Goal: Complete application form

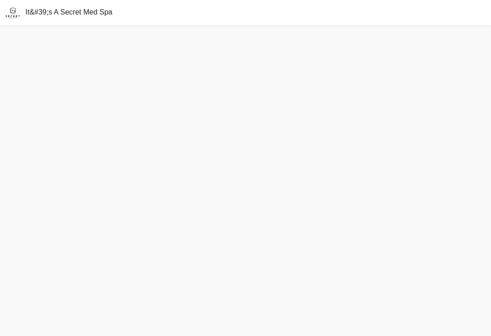
scroll to position [14, 0]
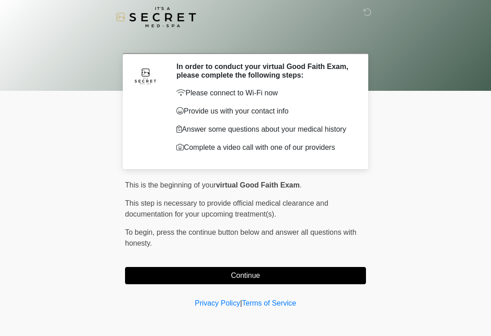
click at [316, 278] on button "Continue" at bounding box center [245, 275] width 241 height 17
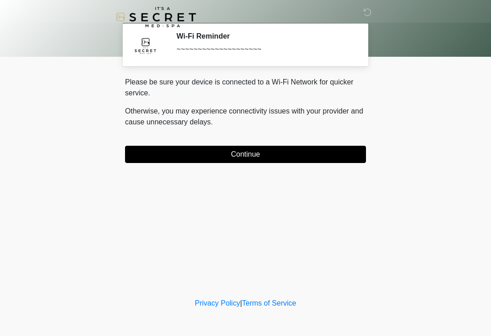
click at [304, 159] on button "Continue" at bounding box center [245, 154] width 241 height 17
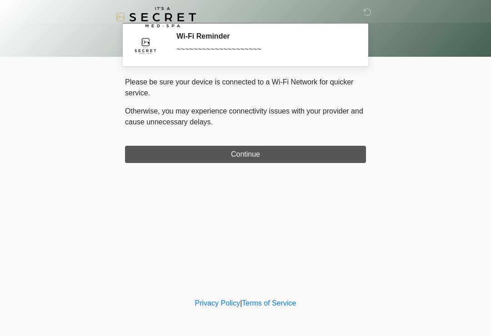
click at [300, 156] on div "This is the beginning of your virtual Good Faith Exam . ﻿﻿﻿﻿﻿﻿﻿﻿ This step is n…" at bounding box center [245, 162] width 255 height 170
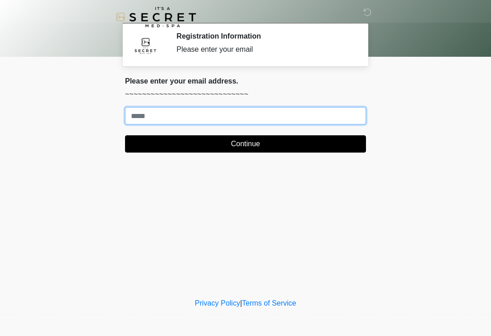
click at [225, 109] on input "Where should we email your treatment plan?" at bounding box center [245, 115] width 241 height 17
click at [230, 124] on input "**********" at bounding box center [245, 115] width 241 height 17
type input "**********"
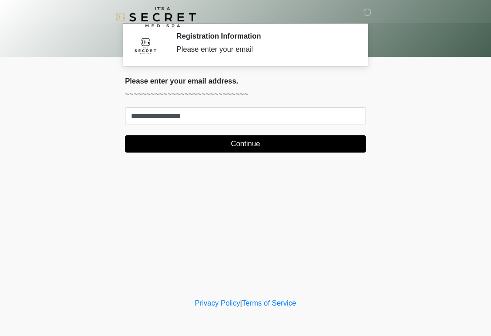
click at [284, 144] on button "Continue" at bounding box center [245, 143] width 241 height 17
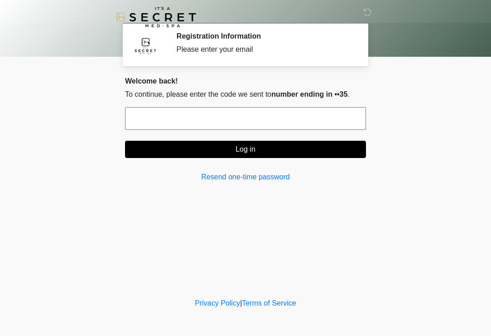
click at [283, 125] on input "text" at bounding box center [245, 118] width 241 height 23
type input "******"
click at [272, 151] on button "Log in" at bounding box center [245, 149] width 241 height 17
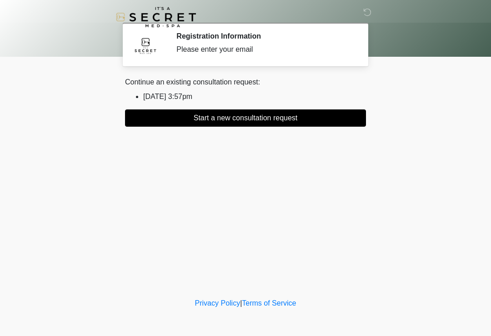
click at [281, 116] on button "Start a new consultation request" at bounding box center [245, 118] width 241 height 17
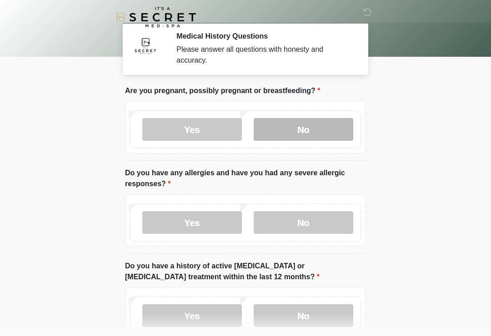
click at [305, 132] on label "No" at bounding box center [304, 129] width 100 height 23
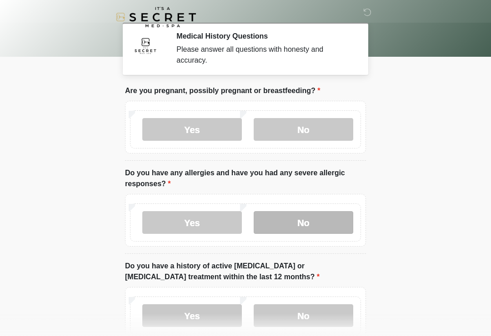
click at [319, 223] on label "No" at bounding box center [304, 222] width 100 height 23
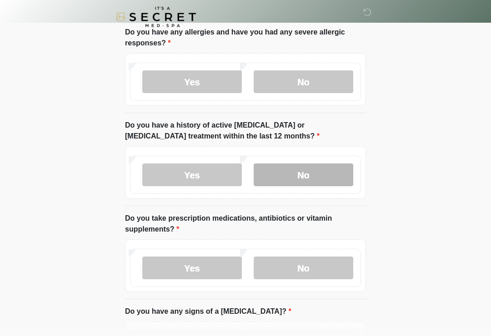
click at [324, 172] on label "No" at bounding box center [304, 175] width 100 height 23
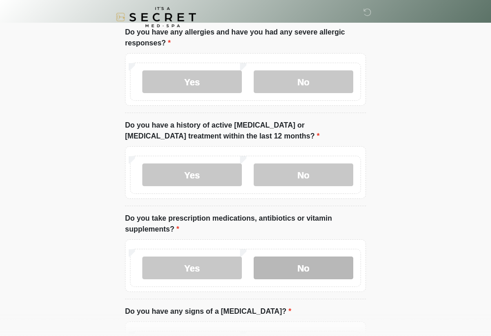
click at [322, 269] on label "No" at bounding box center [304, 268] width 100 height 23
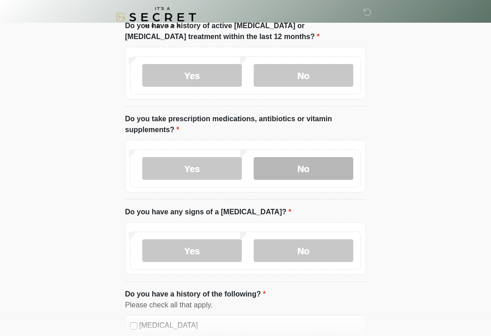
scroll to position [242, 0]
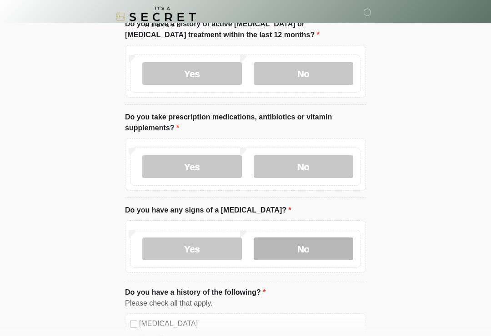
click at [323, 254] on label "No" at bounding box center [304, 249] width 100 height 23
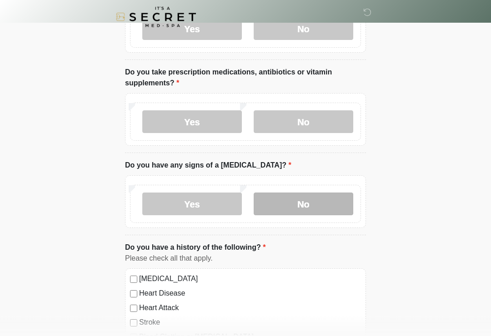
scroll to position [287, 0]
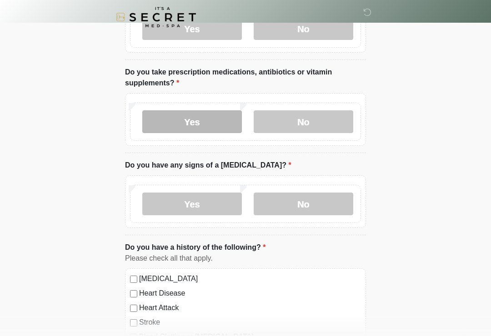
click at [224, 117] on label "Yes" at bounding box center [192, 121] width 100 height 23
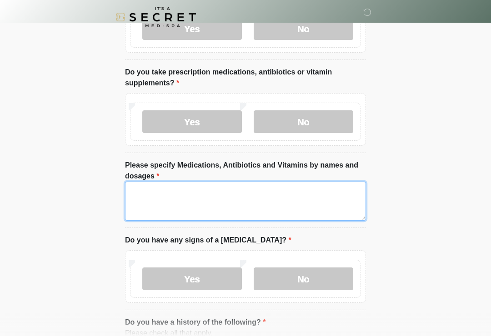
click at [295, 203] on textarea "Please specify Medications, Antibiotics and Vitamins by names and dosages" at bounding box center [245, 201] width 241 height 39
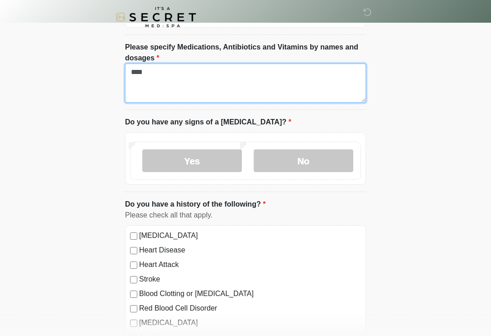
click at [279, 79] on textarea "***" at bounding box center [245, 83] width 241 height 39
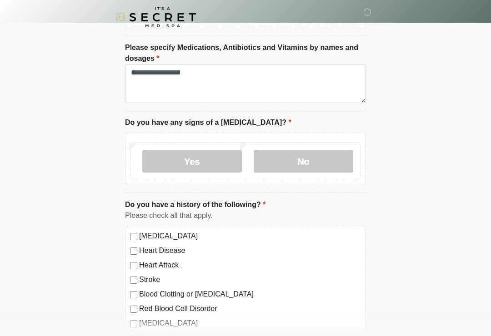
scroll to position [405, 0]
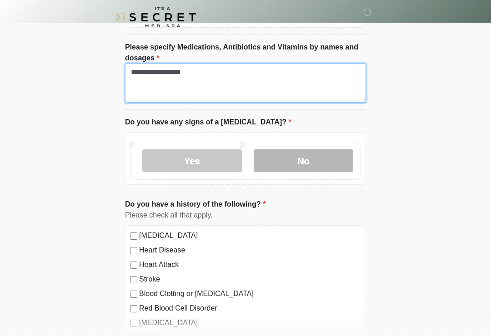
type textarea "**********"
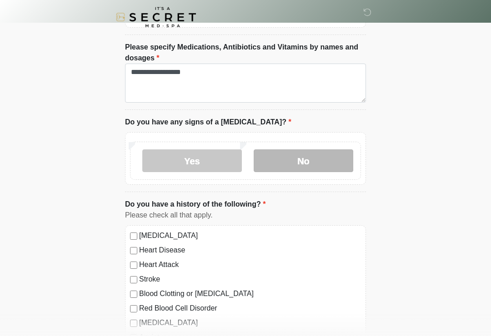
click at [312, 161] on label "No" at bounding box center [304, 161] width 100 height 23
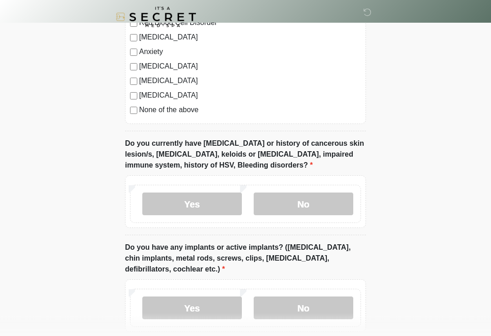
scroll to position [692, 0]
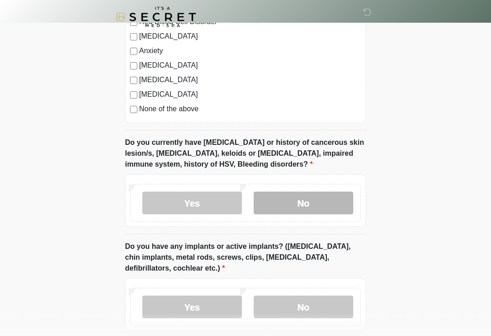
click at [330, 206] on label "No" at bounding box center [304, 203] width 100 height 23
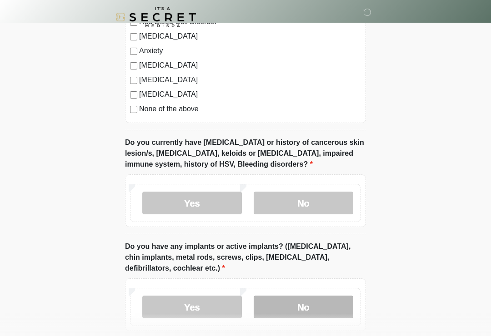
click at [326, 311] on label "No" at bounding box center [304, 307] width 100 height 23
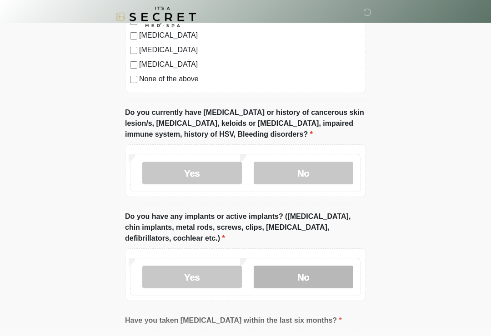
scroll to position [834, 0]
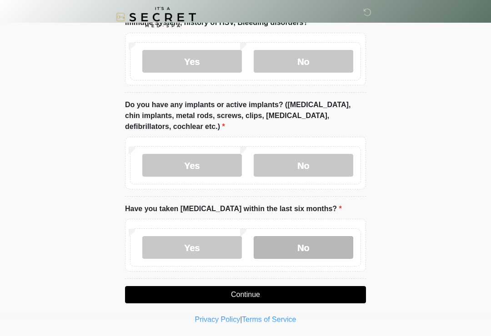
click at [323, 245] on label "No" at bounding box center [304, 247] width 100 height 23
click at [271, 290] on button "Continue" at bounding box center [245, 294] width 241 height 17
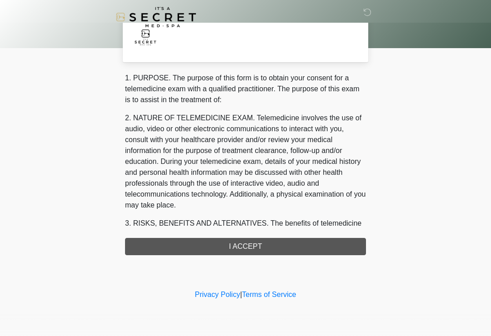
scroll to position [0, 0]
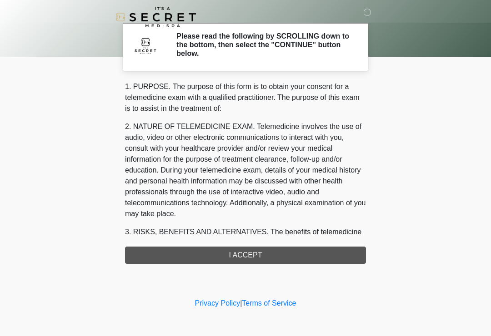
click at [277, 256] on div "1. PURPOSE. The purpose of this form is to obtain your consent for a telemedici…" at bounding box center [245, 172] width 241 height 183
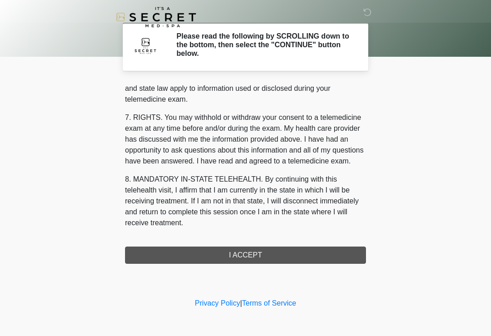
scroll to position [373, 0]
click at [244, 260] on button "I ACCEPT" at bounding box center [245, 255] width 241 height 17
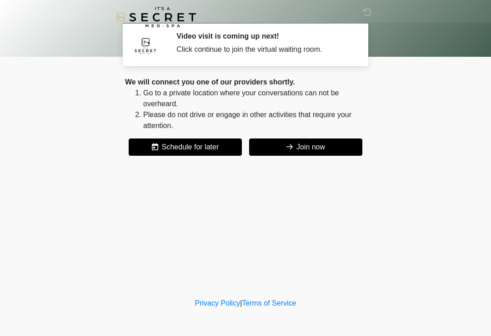
click at [303, 148] on button "Join now" at bounding box center [305, 147] width 113 height 17
